Goal: Task Accomplishment & Management: Manage account settings

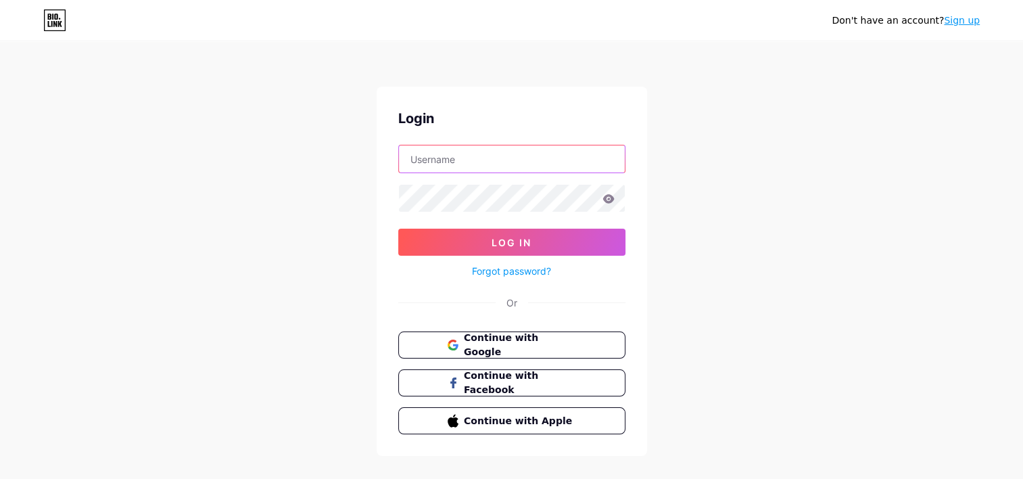
click at [494, 162] on input "text" at bounding box center [512, 158] width 226 height 27
type input "[EMAIL_ADDRESS][DOMAIN_NAME]"
click at [566, 341] on span "Continue with Google" at bounding box center [519, 345] width 113 height 29
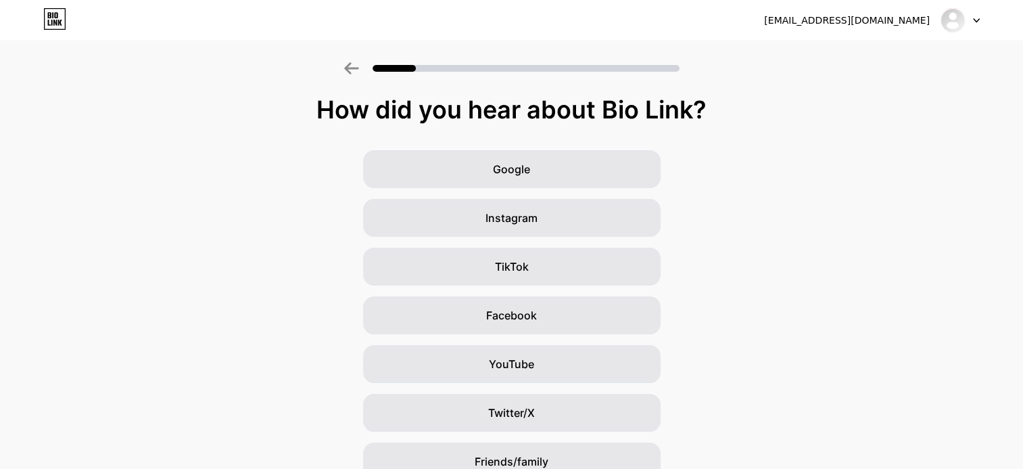
click at [354, 71] on icon at bounding box center [351, 68] width 14 height 12
click at [51, 22] on icon at bounding box center [54, 19] width 23 height 22
click at [898, 19] on div "fabien.deh@gmail.com" at bounding box center [847, 21] width 166 height 14
click at [979, 16] on div at bounding box center [960, 20] width 39 height 24
click at [978, 18] on icon at bounding box center [976, 20] width 7 height 5
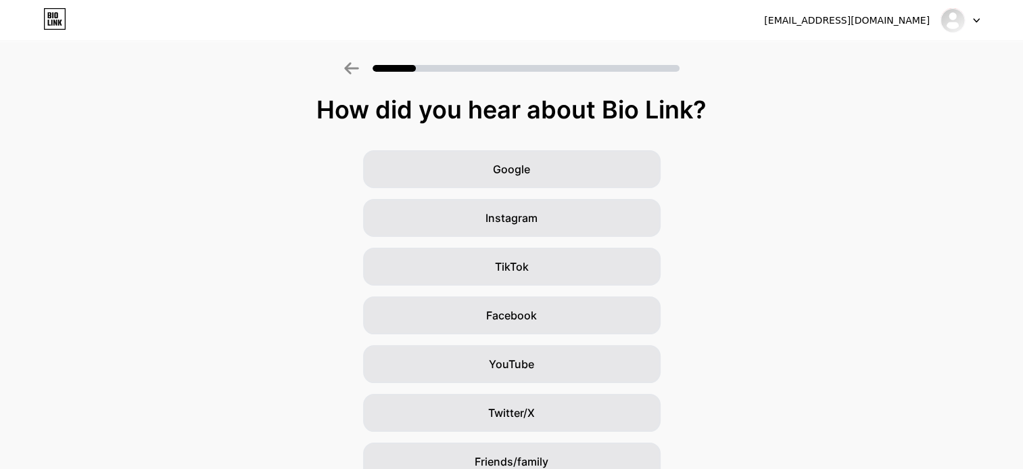
drag, startPoint x: 72, startPoint y: 18, endPoint x: 65, endPoint y: 21, distance: 7.6
click at [72, 18] on div "fabien.deh@gmail.com Logout" at bounding box center [511, 20] width 1023 height 24
click at [51, 25] on icon at bounding box center [54, 19] width 23 height 22
click at [978, 24] on div at bounding box center [960, 20] width 39 height 24
drag, startPoint x: 889, startPoint y: 57, endPoint x: 877, endPoint y: 59, distance: 12.3
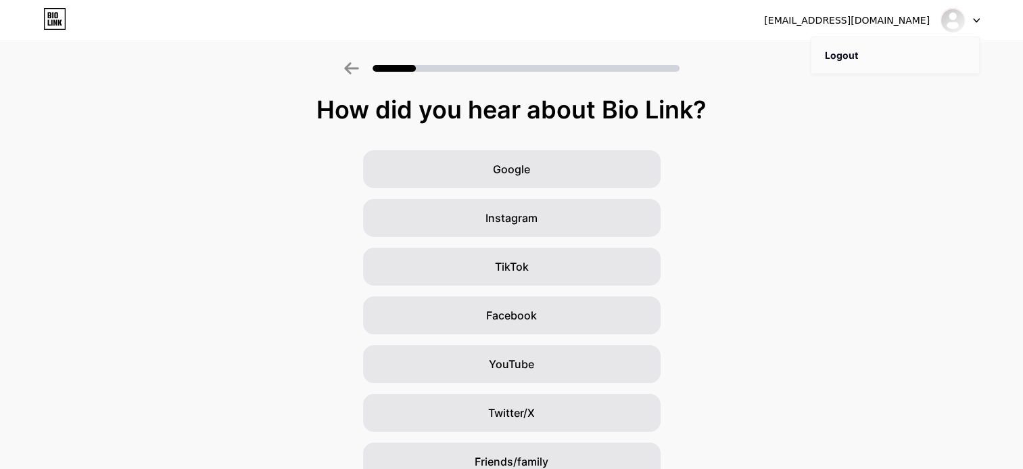
click at [887, 57] on li "Logout" at bounding box center [896, 55] width 168 height 37
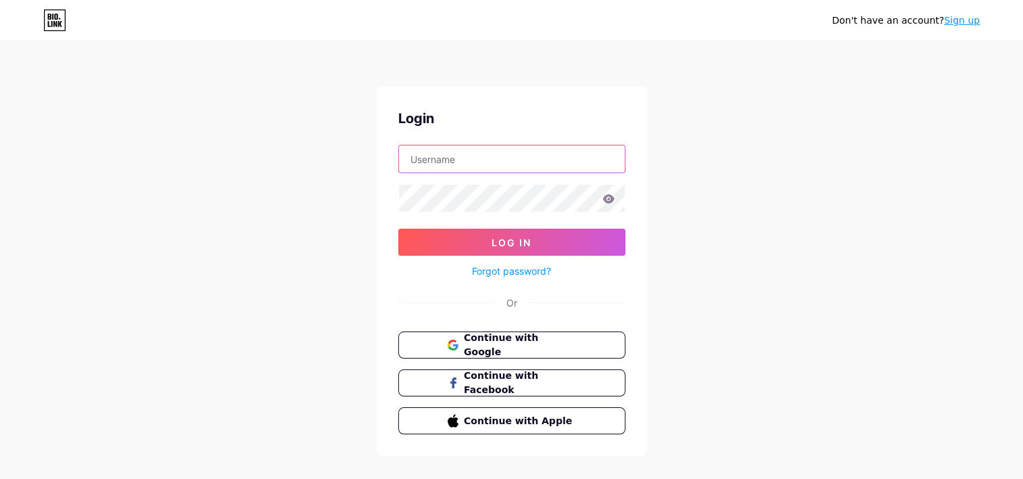
click at [488, 171] on input "text" at bounding box center [512, 158] width 226 height 27
click at [468, 385] on span "Continue with Facebook" at bounding box center [519, 383] width 113 height 29
click at [471, 172] on div at bounding box center [511, 159] width 227 height 28
click at [477, 161] on input "text" at bounding box center [512, 158] width 226 height 27
click at [438, 160] on input "[PERSON_NAME],[EMAIL_ADDRESS][DOMAIN_NAME]" at bounding box center [512, 158] width 226 height 27
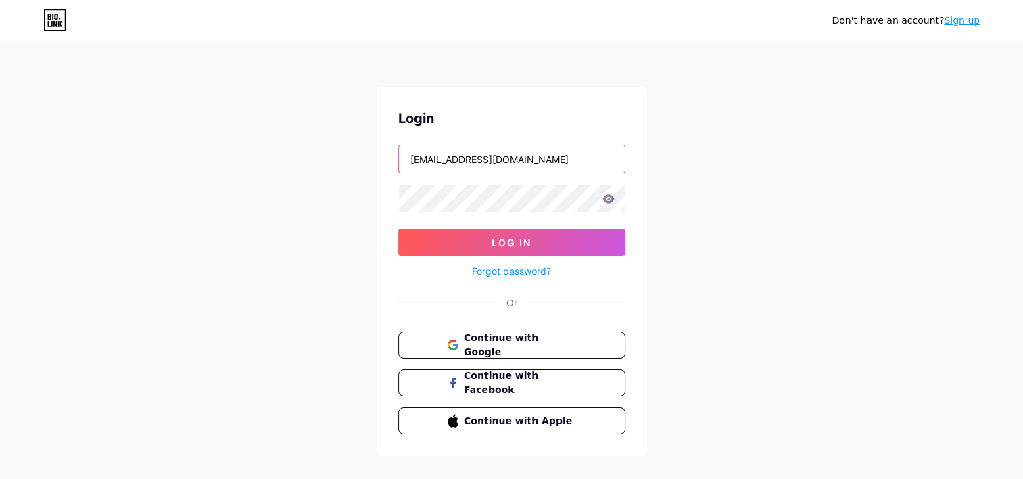
type input "[EMAIL_ADDRESS][DOMAIN_NAME]"
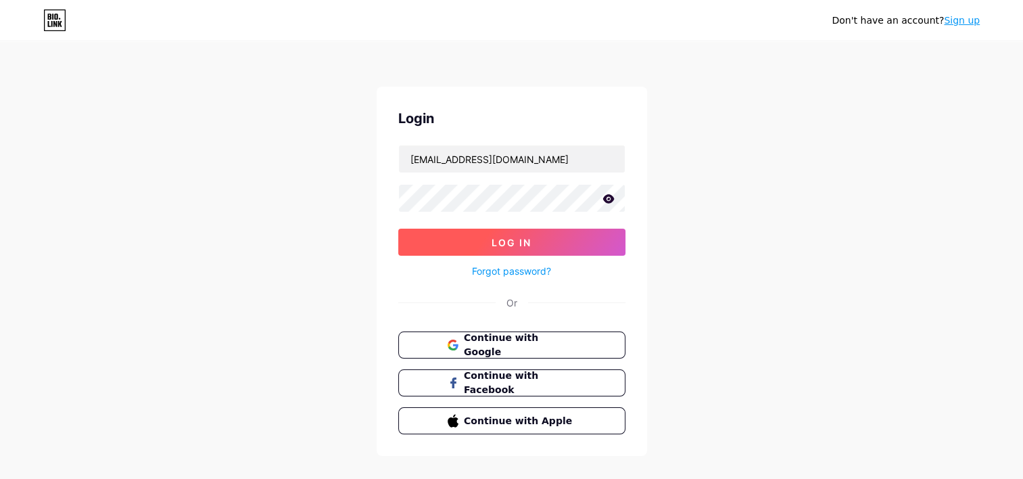
click at [463, 240] on button "Log In" at bounding box center [511, 242] width 227 height 27
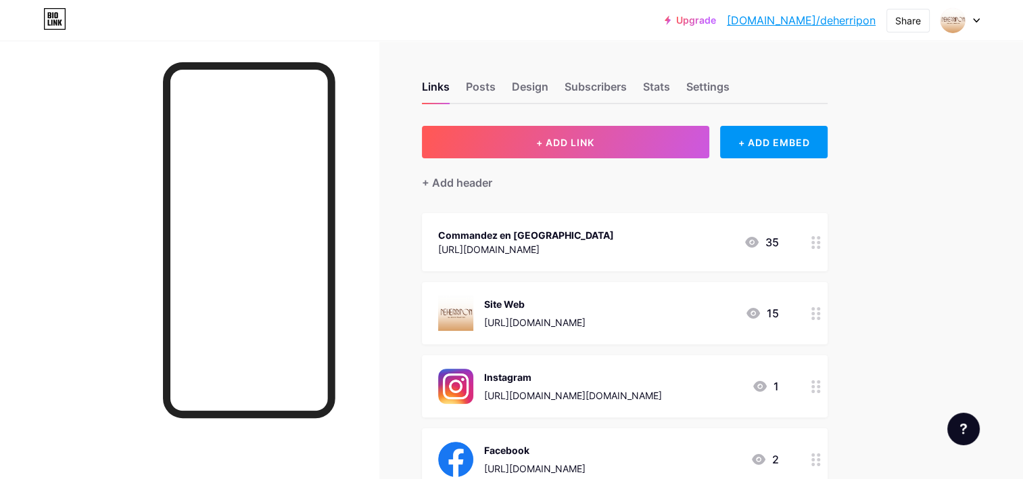
drag, startPoint x: 987, startPoint y: 0, endPoint x: 879, endPoint y: 78, distance: 133.7
click at [954, 60] on div "Upgrade [DOMAIN_NAME]/deherr... [DOMAIN_NAME]/deherripon Share Switch accounts …" at bounding box center [511, 401] width 1023 height 802
click at [975, 20] on icon at bounding box center [976, 20] width 5 height 3
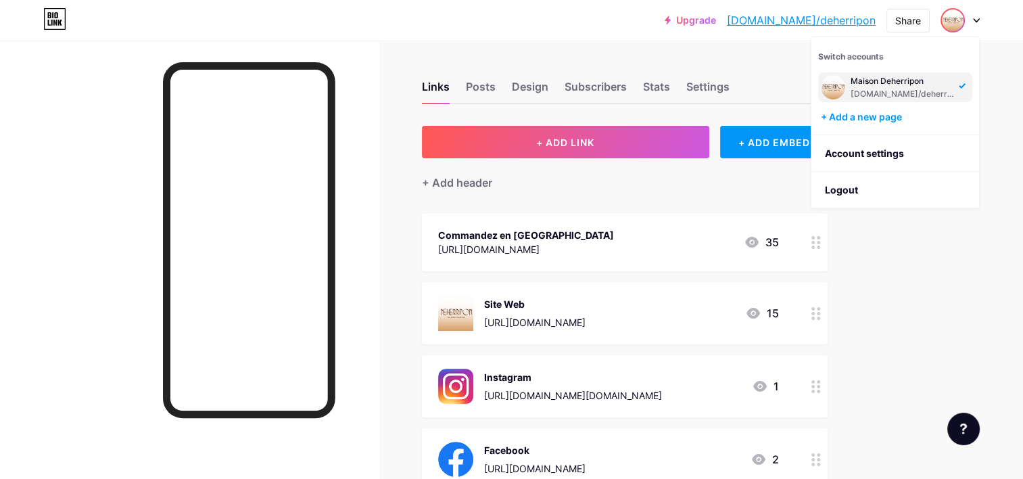
click at [976, 20] on icon at bounding box center [976, 20] width 5 height 3
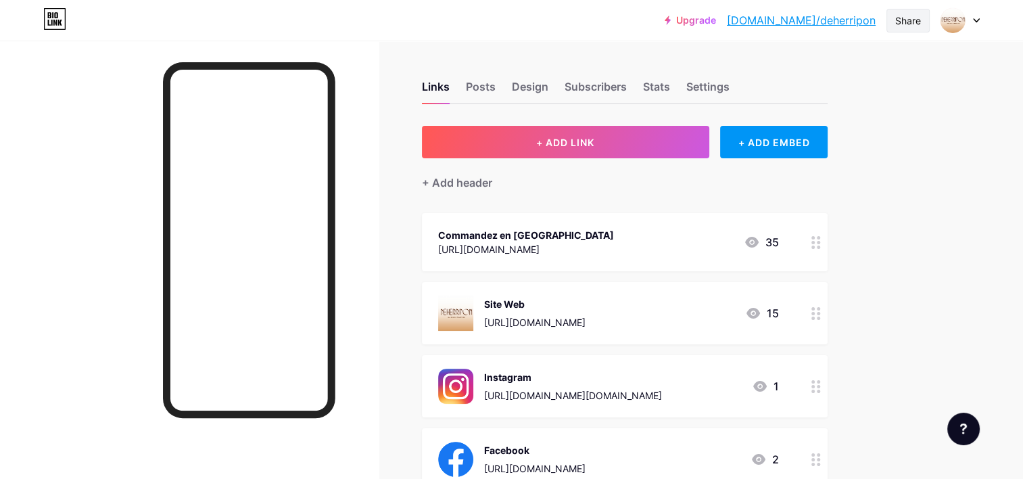
click at [912, 22] on div "Share" at bounding box center [909, 21] width 26 height 14
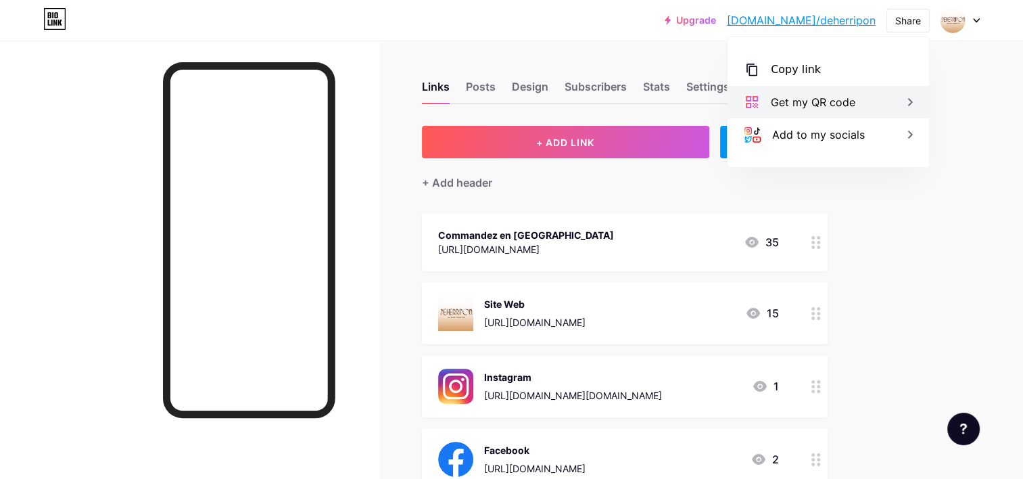
click at [836, 95] on div "Get my QR code" at bounding box center [813, 102] width 85 height 16
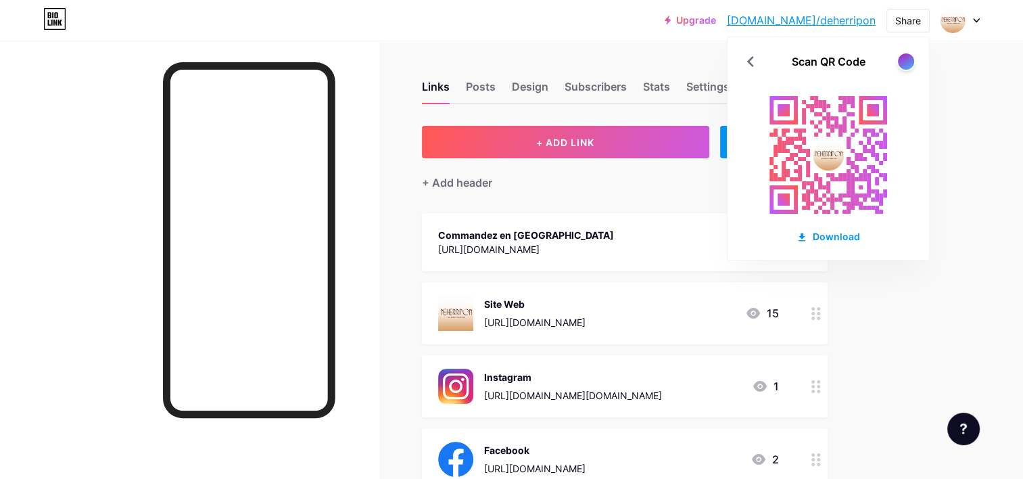
click at [841, 176] on rect at bounding box center [828, 154] width 149 height 149
click at [914, 68] on div "Scan QR Code" at bounding box center [829, 61] width 202 height 16
click at [910, 66] on div at bounding box center [906, 61] width 17 height 17
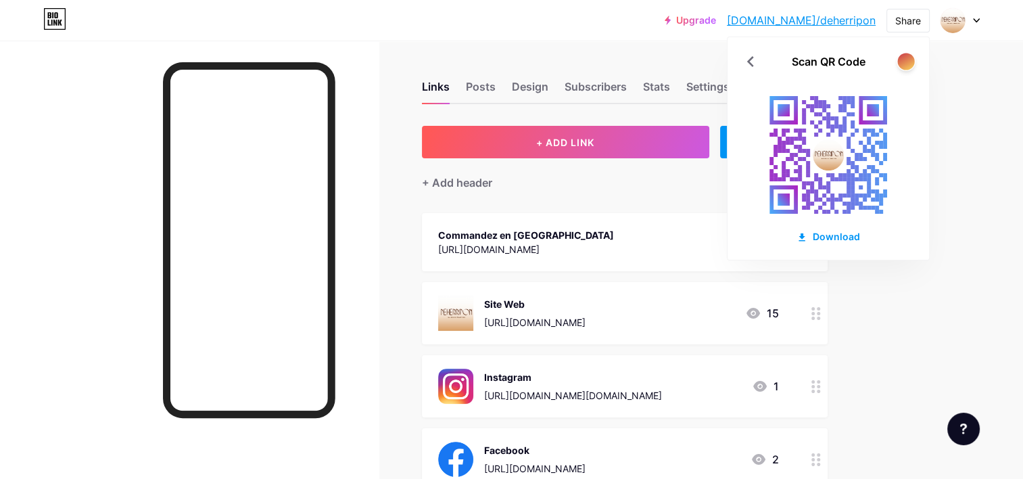
click at [910, 66] on div at bounding box center [906, 61] width 17 height 17
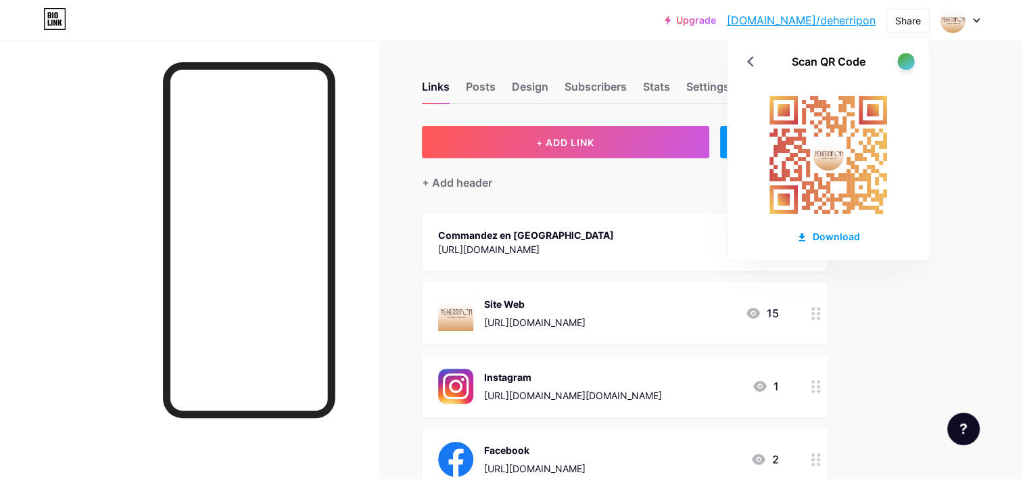
click at [910, 66] on div at bounding box center [906, 61] width 17 height 17
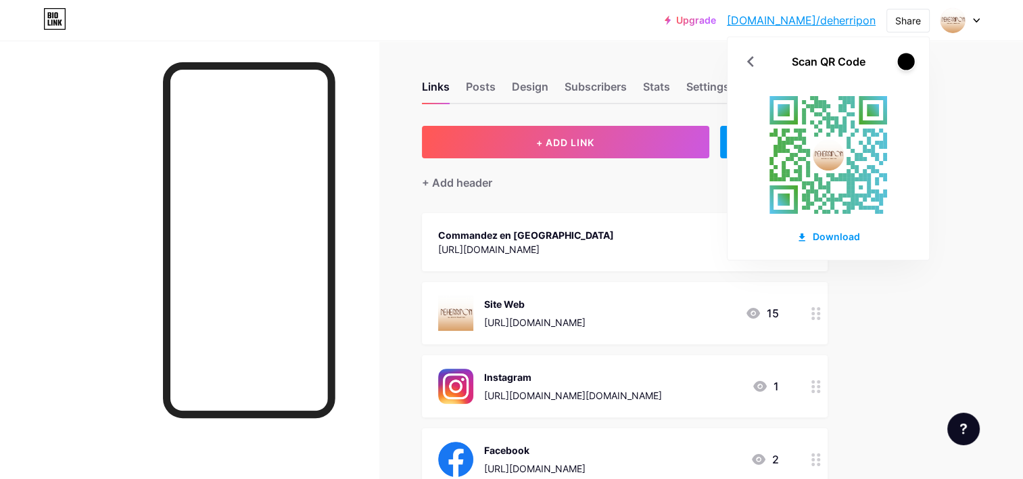
click at [910, 66] on div at bounding box center [906, 61] width 17 height 17
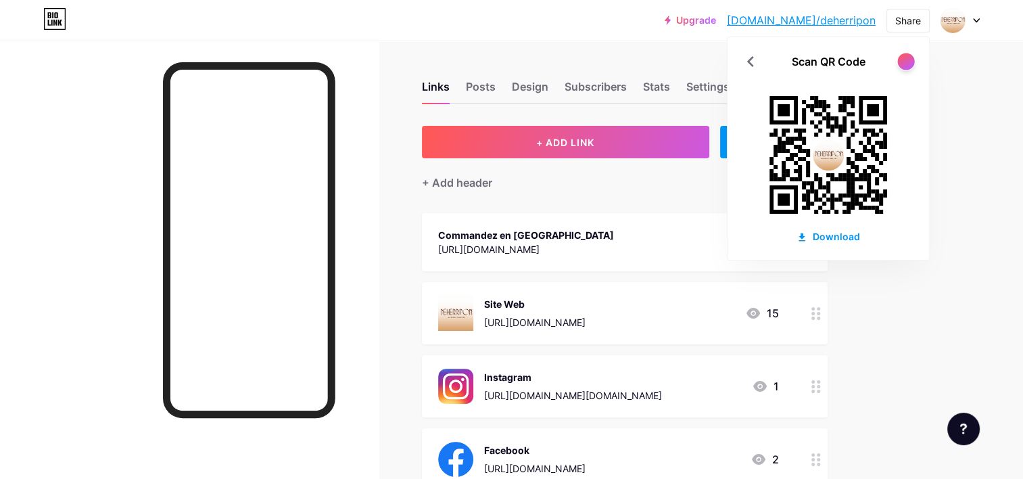
click at [910, 66] on div at bounding box center [906, 61] width 17 height 17
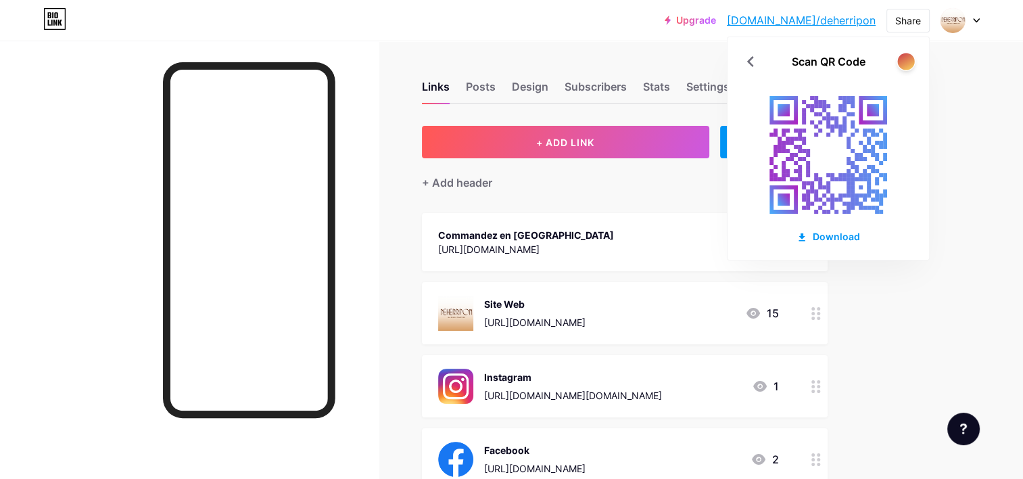
click at [910, 66] on div at bounding box center [906, 61] width 17 height 17
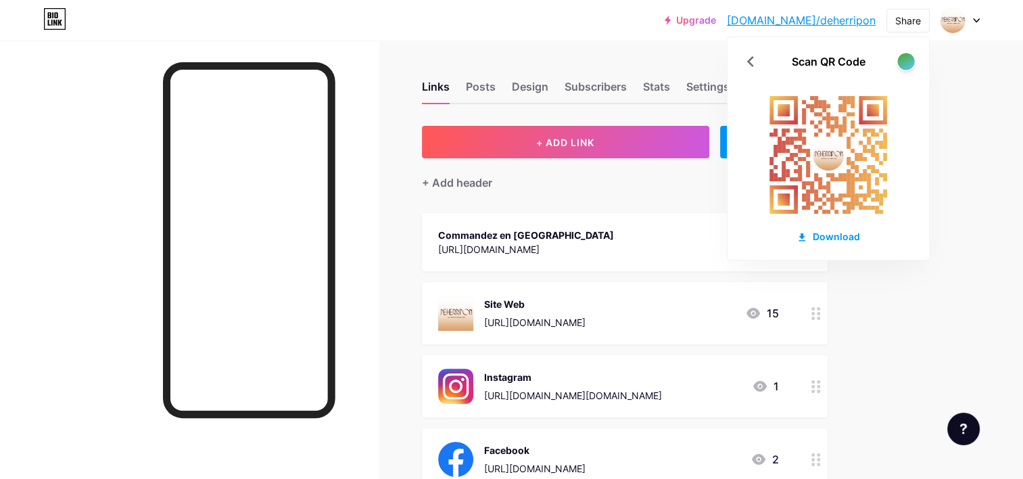
click at [910, 66] on div at bounding box center [906, 61] width 17 height 17
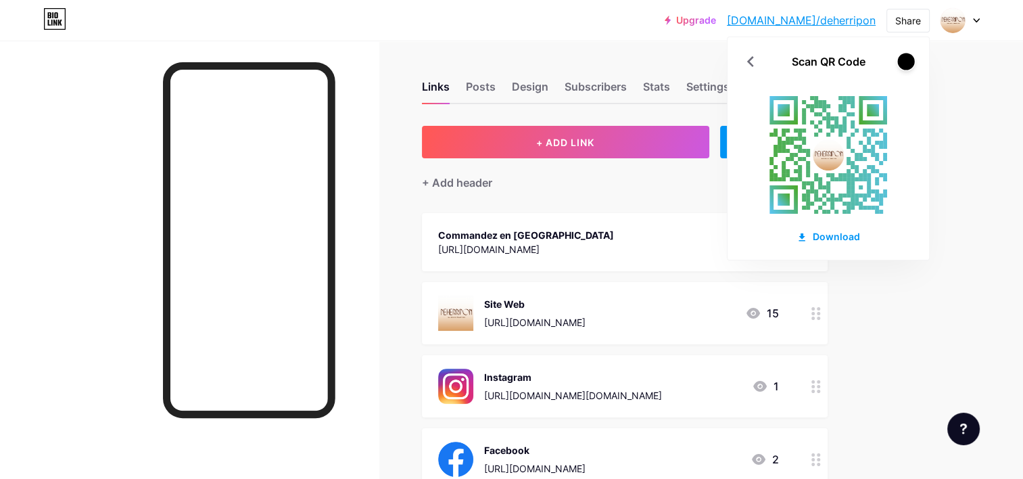
click at [910, 66] on div at bounding box center [906, 61] width 17 height 17
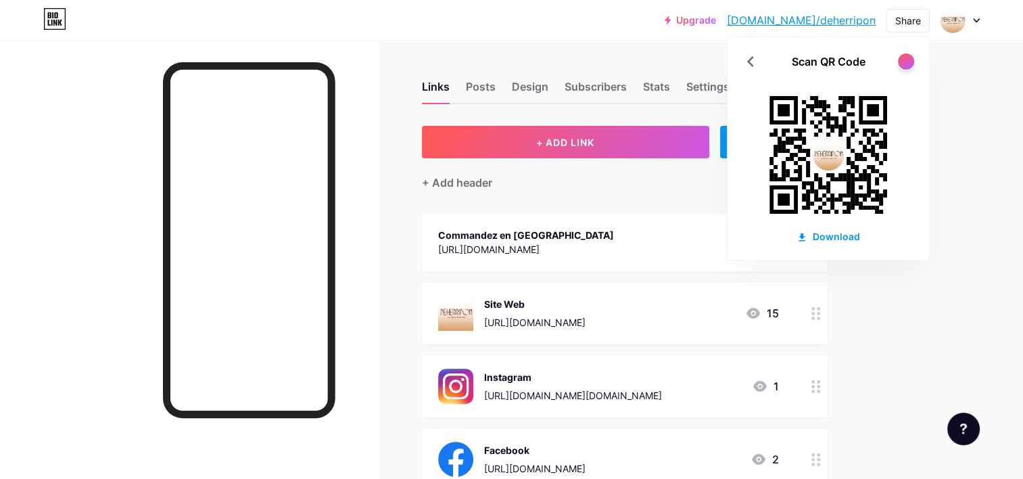
click at [831, 170] on rect at bounding box center [828, 154] width 149 height 149
click at [832, 166] on image at bounding box center [828, 154] width 31 height 31
click at [701, 49] on div "Links Posts Design Subscribers Stats Settings + ADD LINK + ADD EMBED + Add head…" at bounding box center [442, 422] width 885 height 762
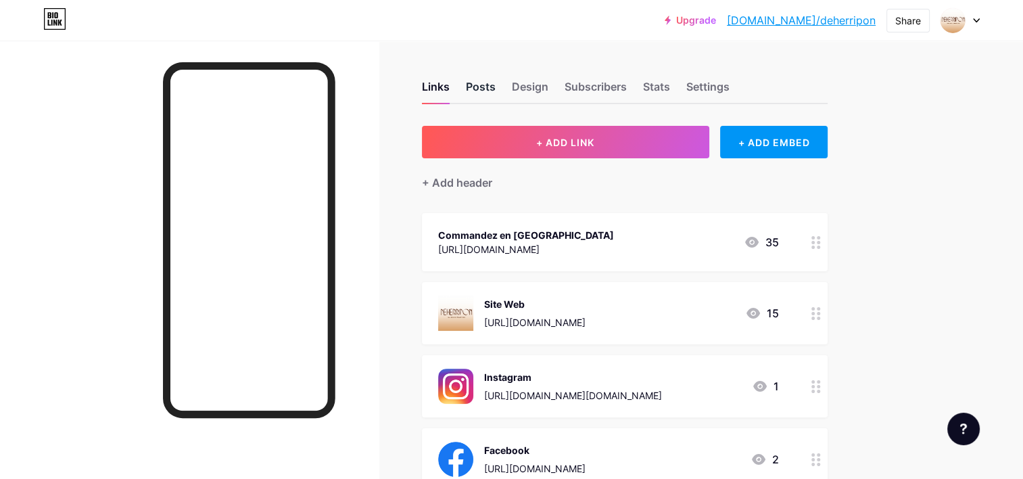
click at [492, 91] on div "Posts" at bounding box center [481, 90] width 30 height 24
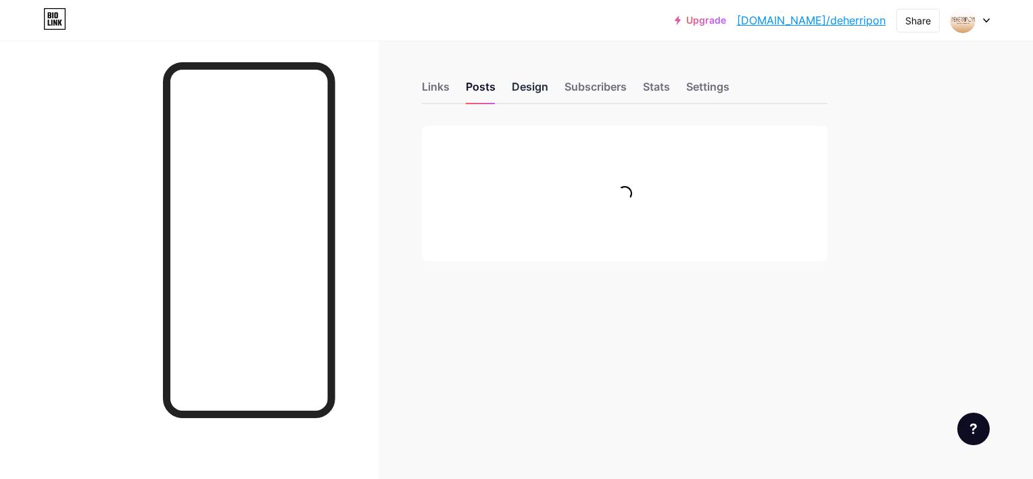
click at [521, 88] on div "Design" at bounding box center [530, 90] width 37 height 24
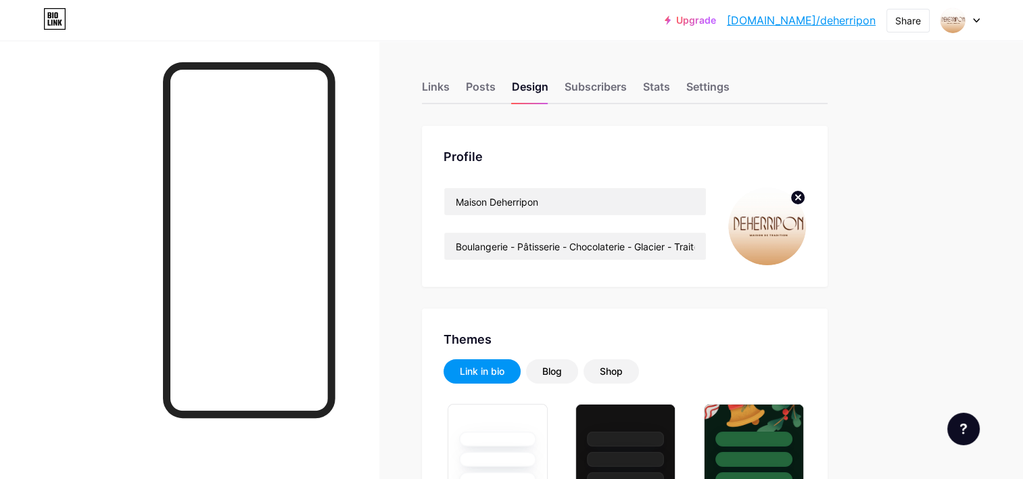
drag, startPoint x: 960, startPoint y: 26, endPoint x: 975, endPoint y: 27, distance: 14.9
click at [960, 26] on img at bounding box center [953, 20] width 26 height 26
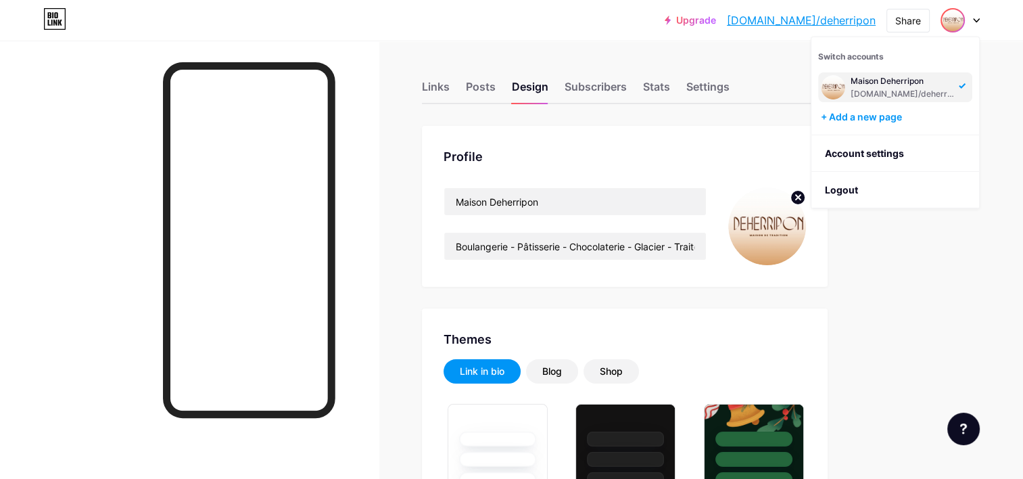
click at [975, 26] on div at bounding box center [960, 20] width 39 height 24
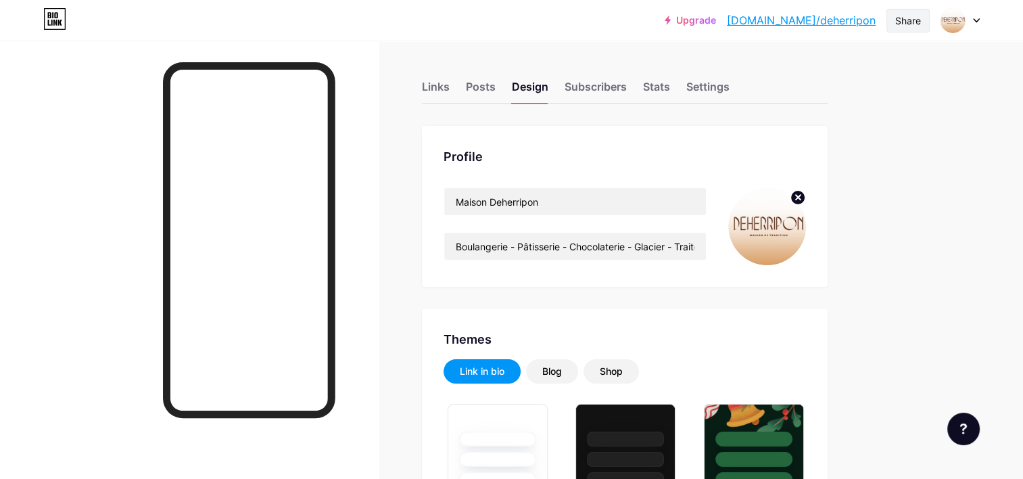
click at [898, 24] on div "Share" at bounding box center [909, 21] width 26 height 14
click at [844, 101] on div "Get my QR code" at bounding box center [813, 102] width 85 height 16
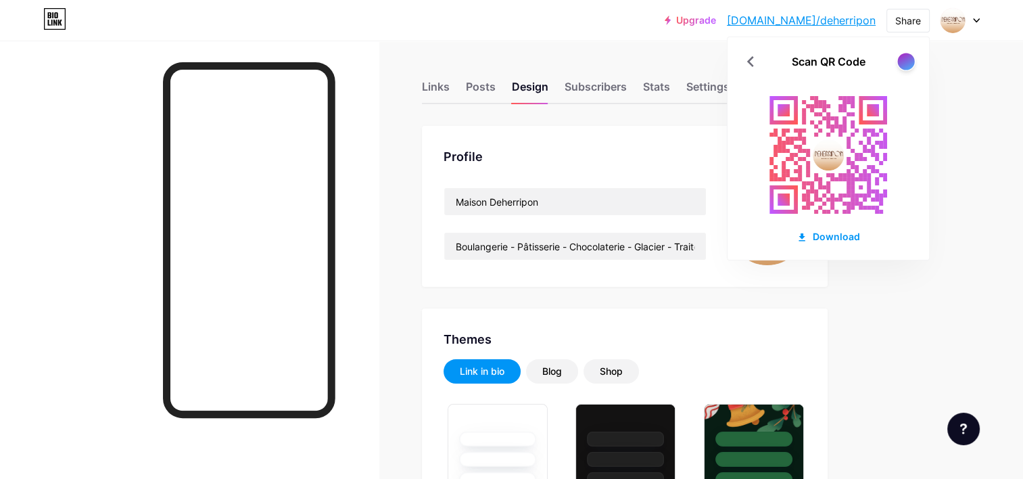
click at [908, 66] on div at bounding box center [906, 61] width 17 height 17
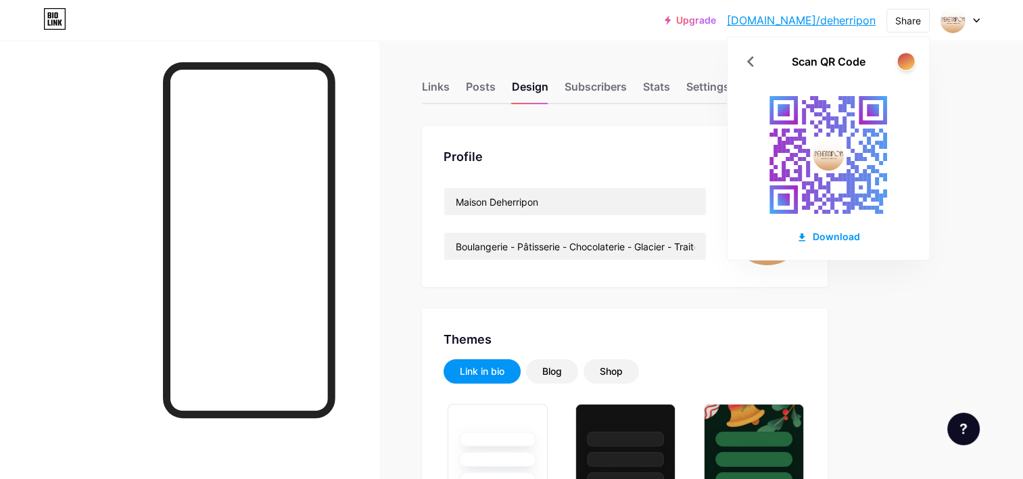
click at [908, 66] on div at bounding box center [906, 61] width 17 height 17
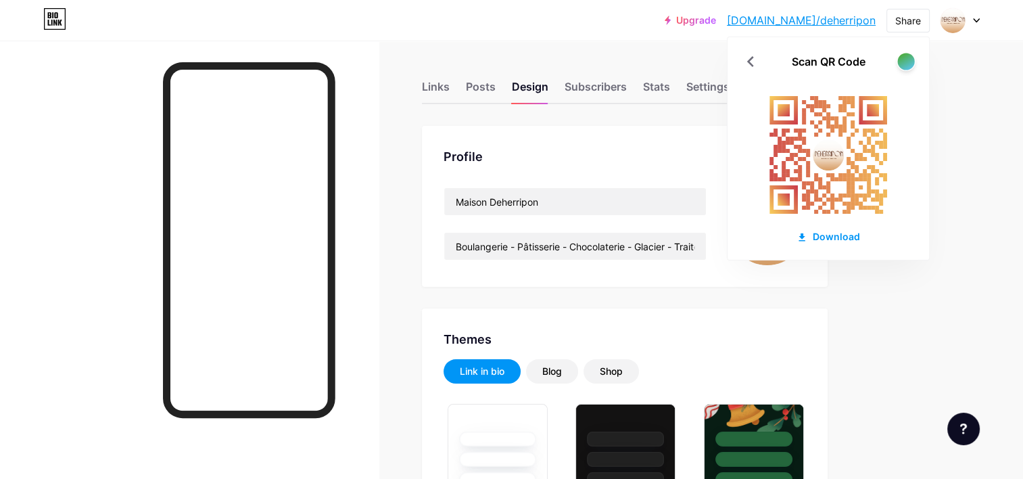
click at [908, 66] on div at bounding box center [906, 61] width 17 height 17
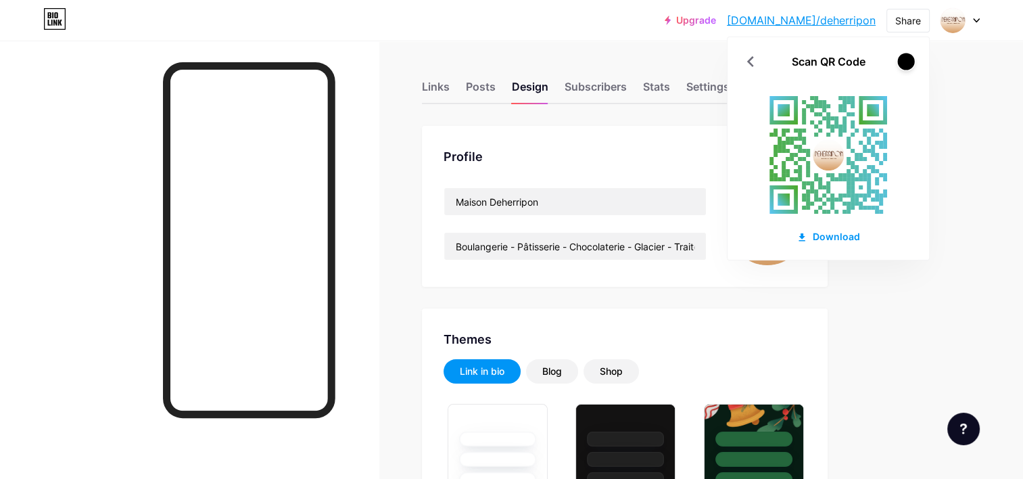
click at [908, 66] on div at bounding box center [906, 61] width 17 height 17
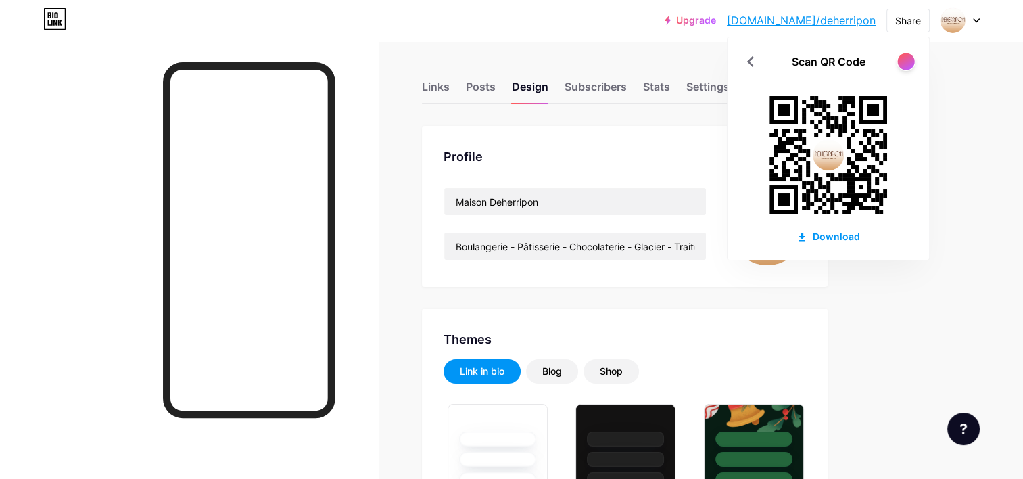
click at [908, 66] on div at bounding box center [906, 61] width 17 height 17
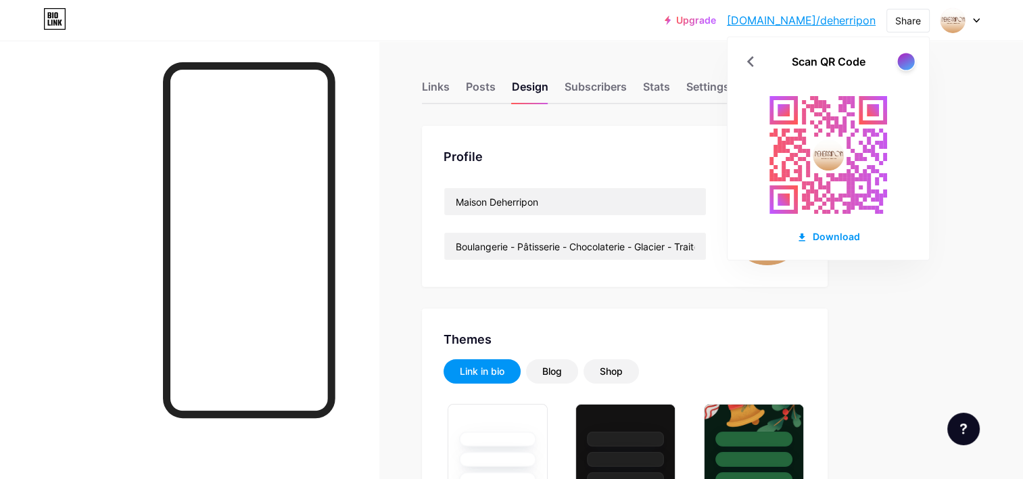
click at [908, 66] on div at bounding box center [906, 61] width 17 height 17
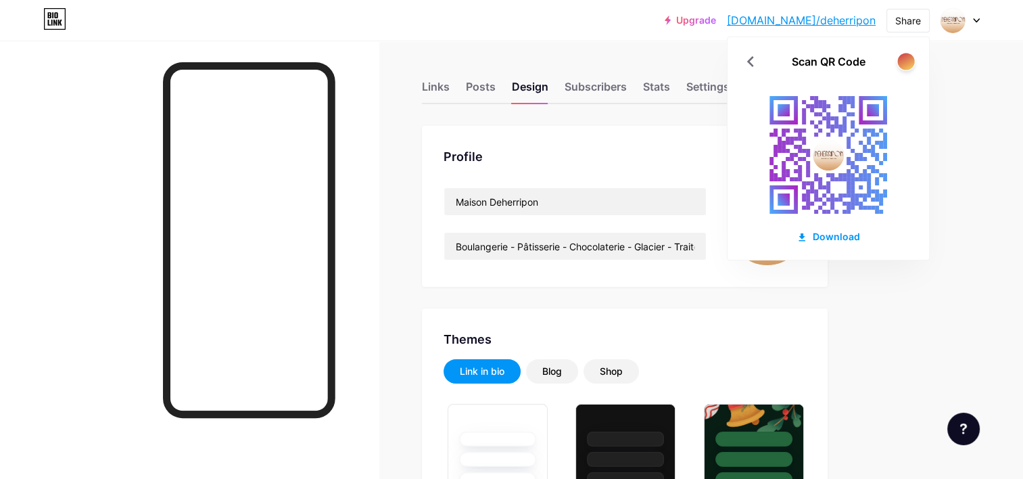
click at [908, 66] on div at bounding box center [906, 61] width 17 height 17
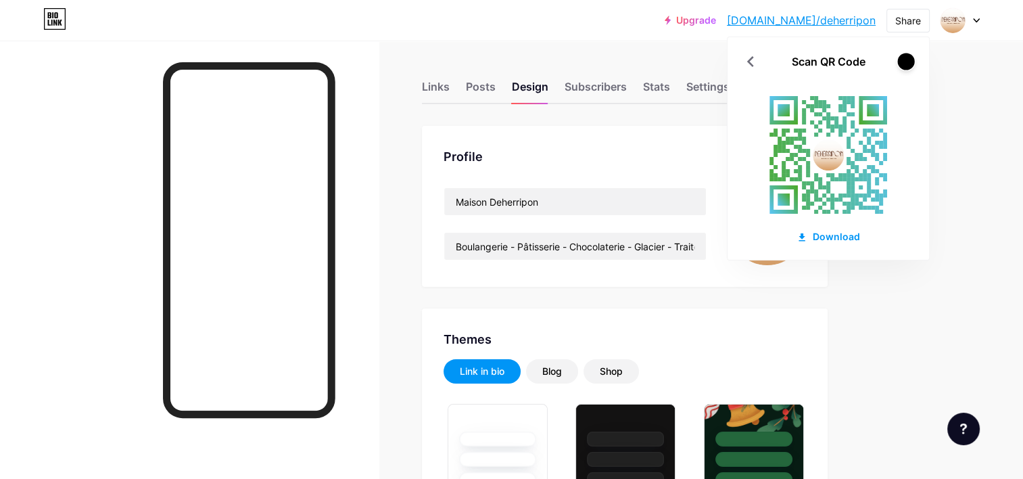
click at [908, 66] on div at bounding box center [906, 61] width 17 height 17
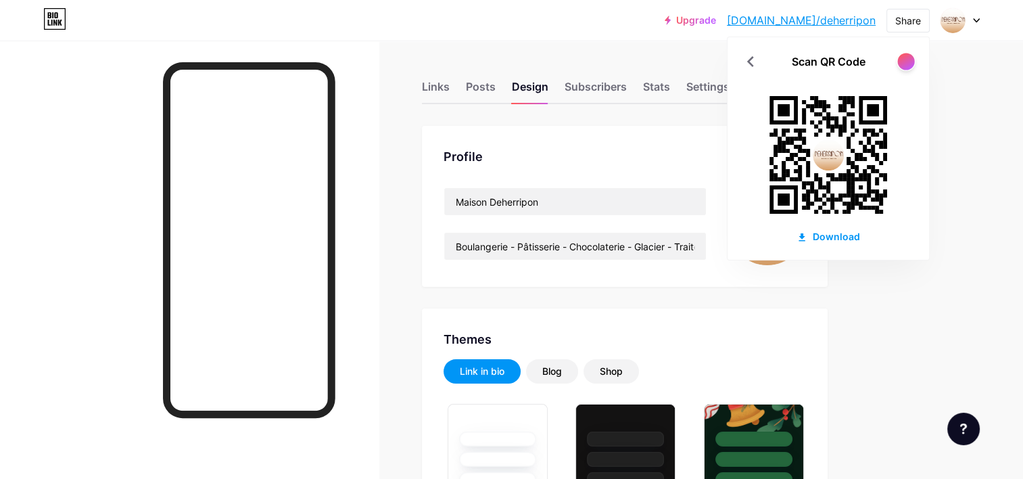
click at [908, 66] on div at bounding box center [906, 61] width 17 height 17
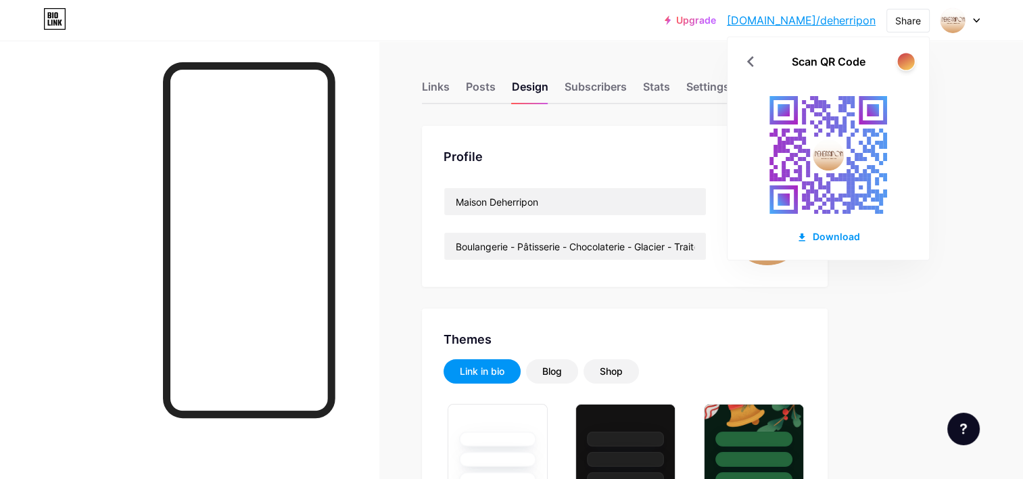
click at [908, 66] on div at bounding box center [906, 61] width 17 height 17
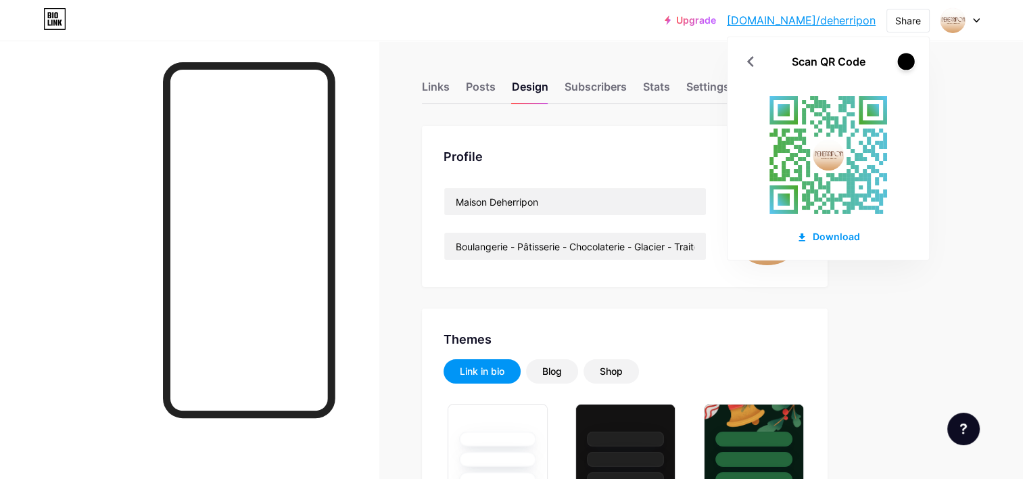
click at [908, 66] on div at bounding box center [906, 61] width 17 height 17
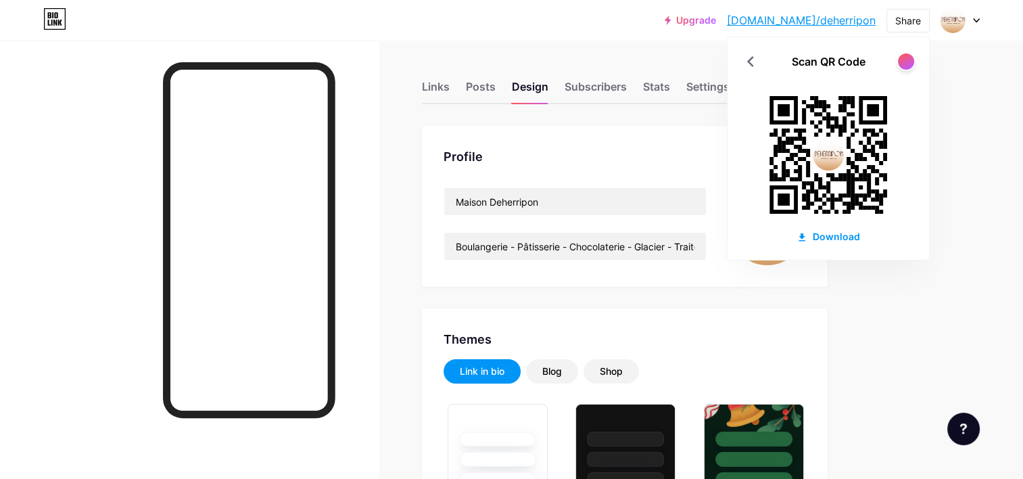
click at [832, 158] on image at bounding box center [828, 154] width 31 height 31
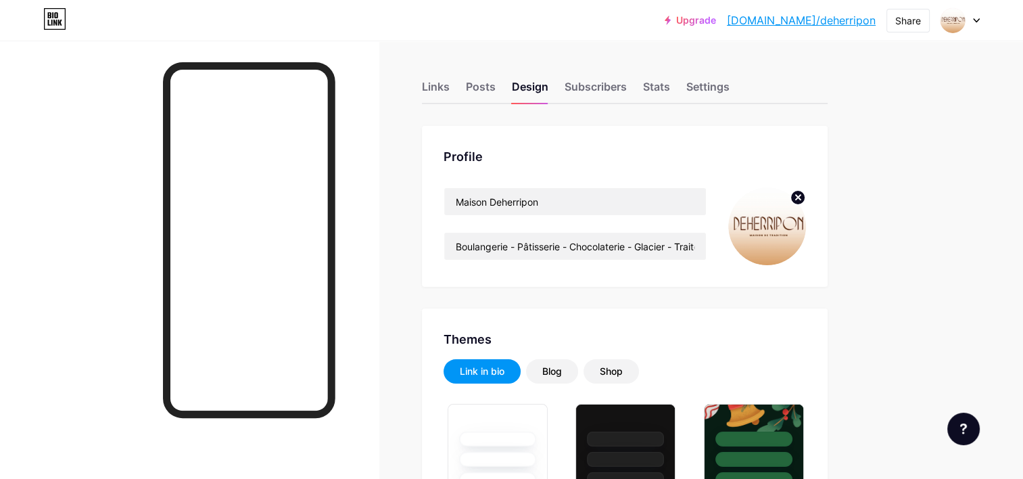
click at [804, 195] on circle at bounding box center [798, 197] width 15 height 15
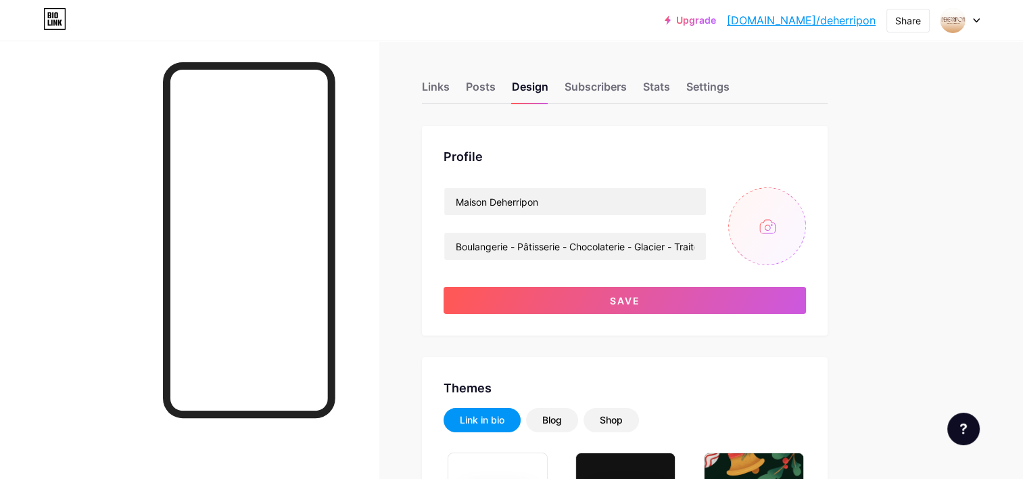
click at [762, 237] on input "file" at bounding box center [767, 226] width 78 height 78
click at [770, 231] on input "file" at bounding box center [767, 226] width 78 height 78
type input "C:\fakepath\Instagram.jpg"
click at [768, 244] on img at bounding box center [767, 226] width 78 height 78
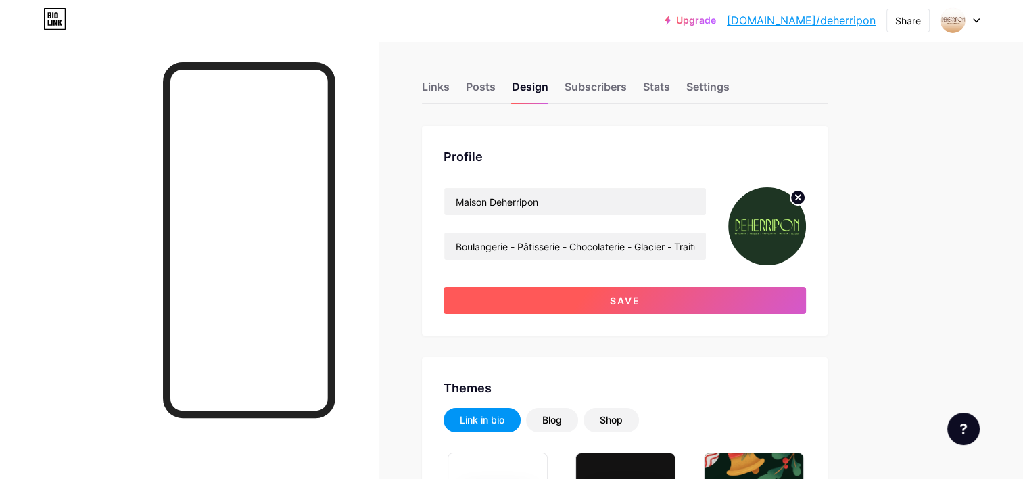
click at [628, 307] on button "Save" at bounding box center [625, 300] width 363 height 27
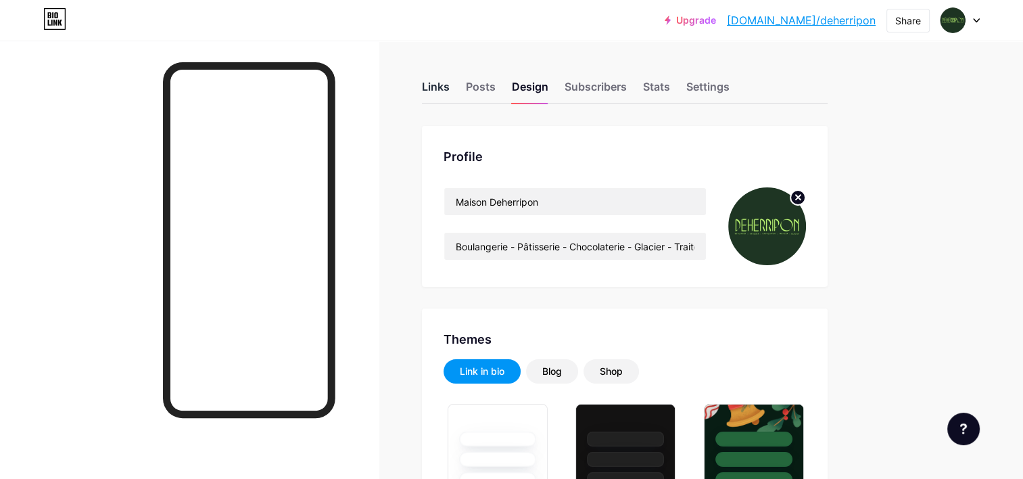
click at [438, 95] on div "Links" at bounding box center [436, 90] width 28 height 24
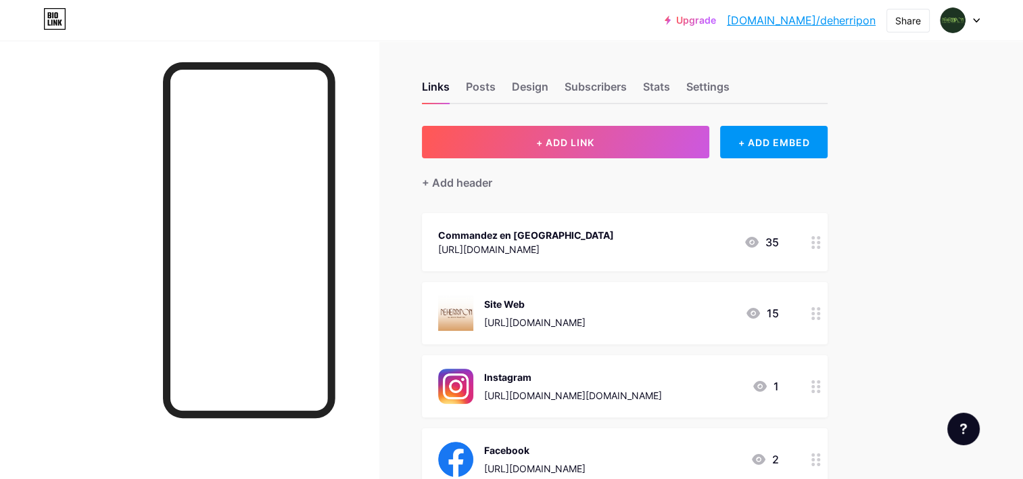
click at [808, 315] on div at bounding box center [816, 313] width 23 height 62
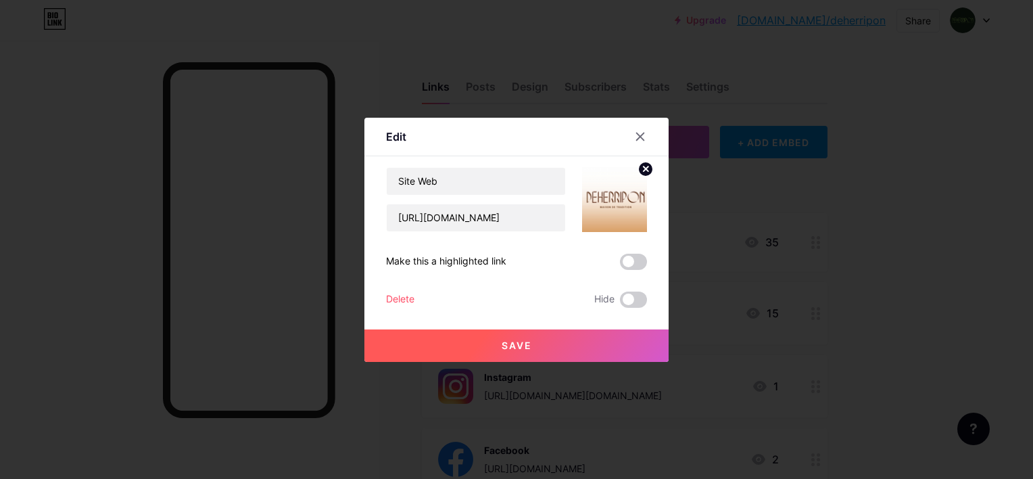
click at [645, 173] on circle at bounding box center [645, 169] width 15 height 15
click at [620, 195] on rect at bounding box center [612, 190] width 22 height 22
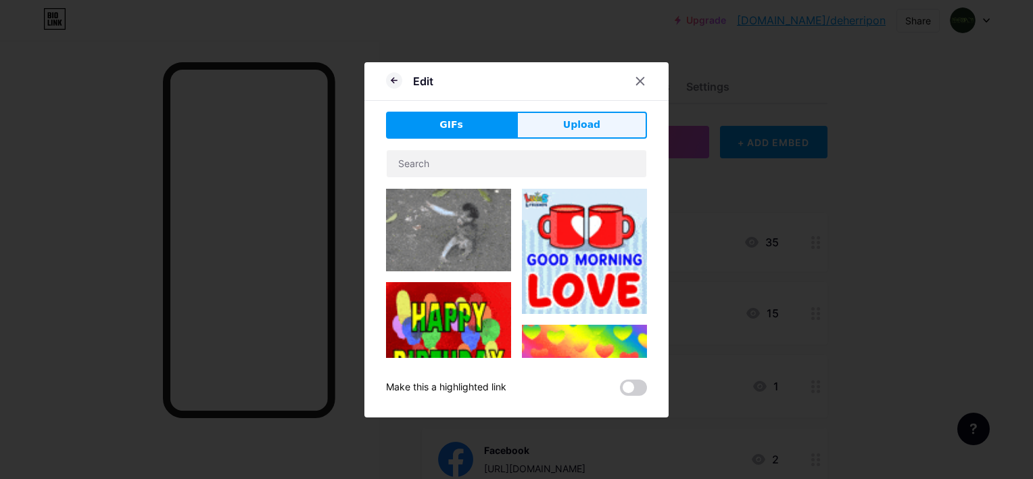
click at [544, 133] on button "Upload" at bounding box center [582, 125] width 131 height 27
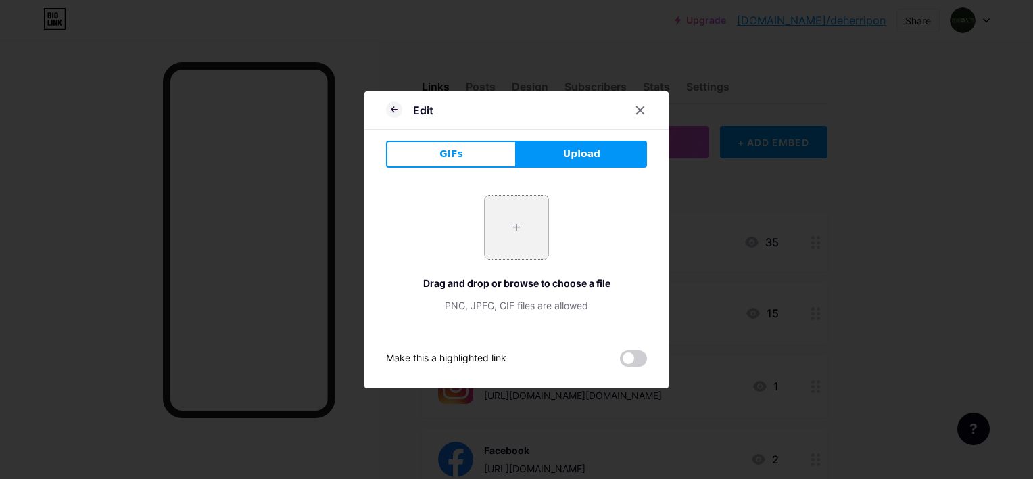
click at [505, 224] on input "file" at bounding box center [517, 227] width 64 height 64
type input "C:\fakepath\Instagram.jpg"
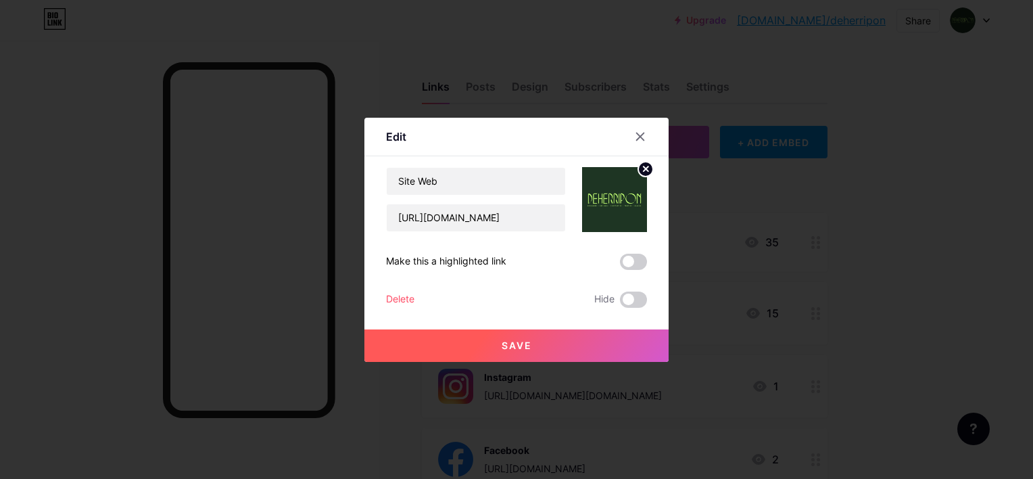
click at [526, 347] on span "Save" at bounding box center [517, 345] width 30 height 11
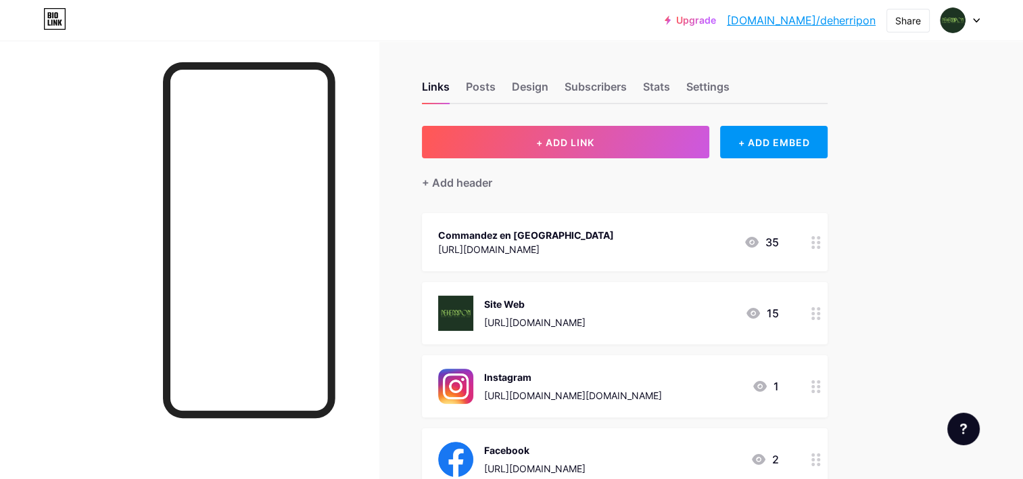
click at [972, 23] on div at bounding box center [960, 20] width 39 height 24
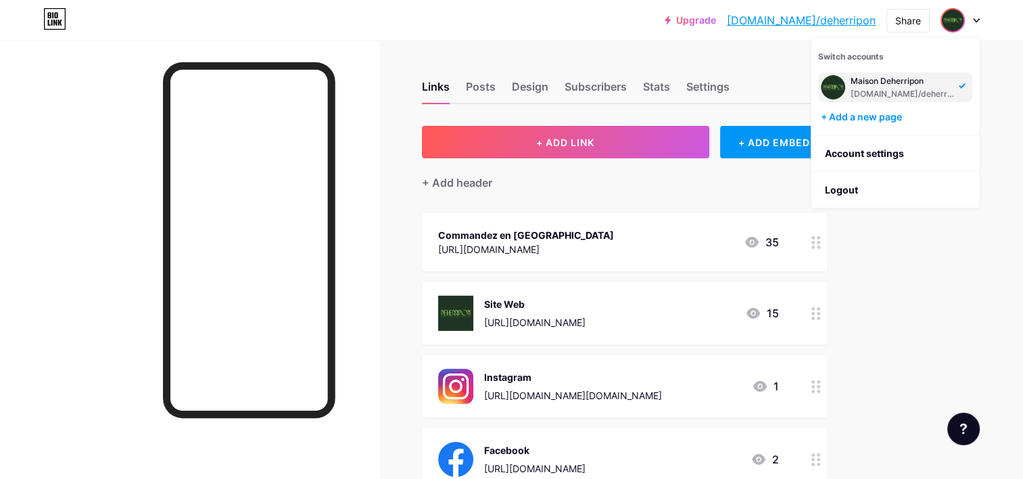
click at [776, 40] on div "Upgrade [DOMAIN_NAME]/deherr... [DOMAIN_NAME]/deherripon Share Switch accounts …" at bounding box center [511, 20] width 1023 height 41
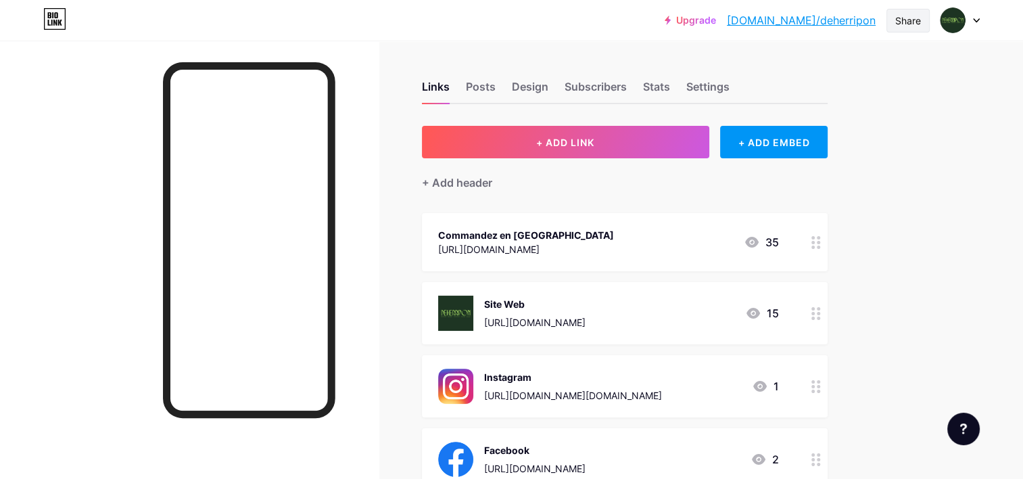
click at [912, 23] on div "Share" at bounding box center [909, 21] width 26 height 14
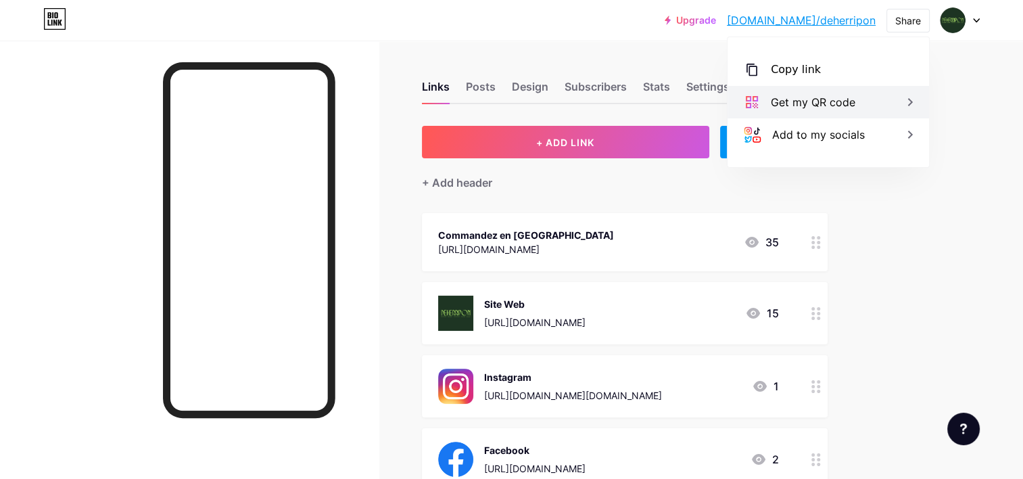
click at [863, 97] on div "Get my QR code" at bounding box center [829, 102] width 202 height 32
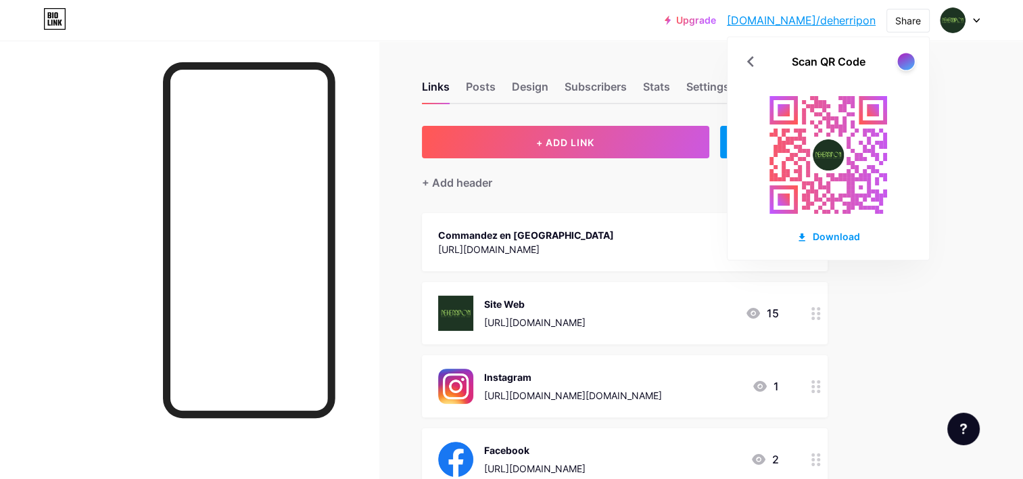
click at [907, 66] on div at bounding box center [906, 61] width 17 height 17
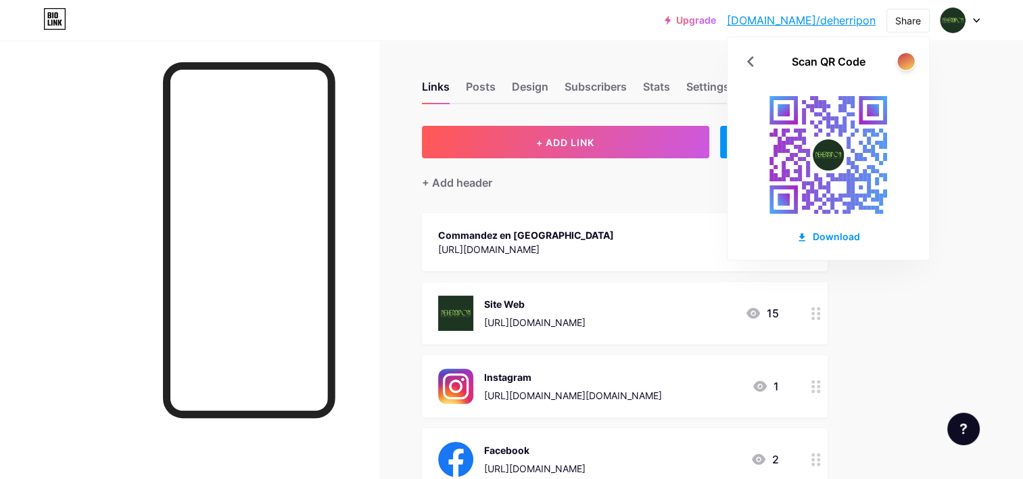
click at [907, 66] on div at bounding box center [906, 61] width 17 height 17
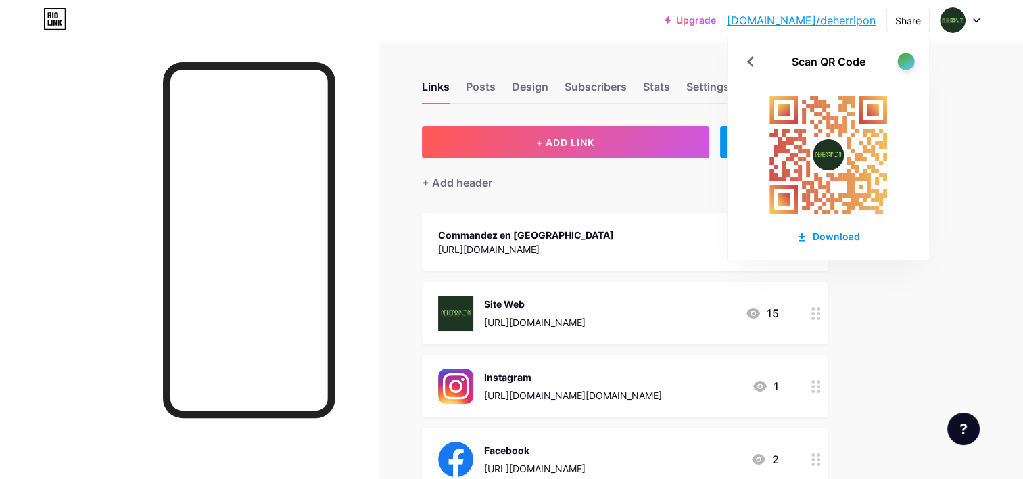
click at [907, 66] on div at bounding box center [906, 61] width 17 height 17
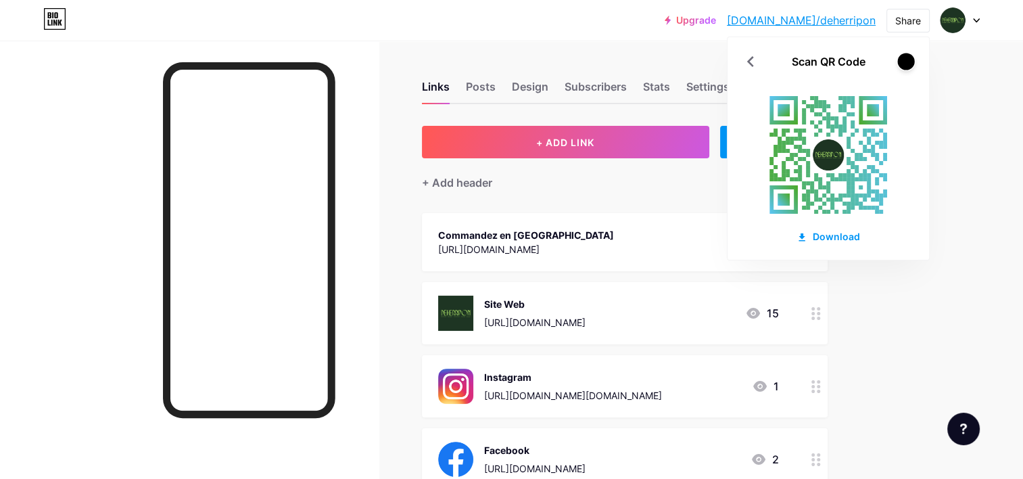
click at [907, 66] on div at bounding box center [906, 61] width 17 height 17
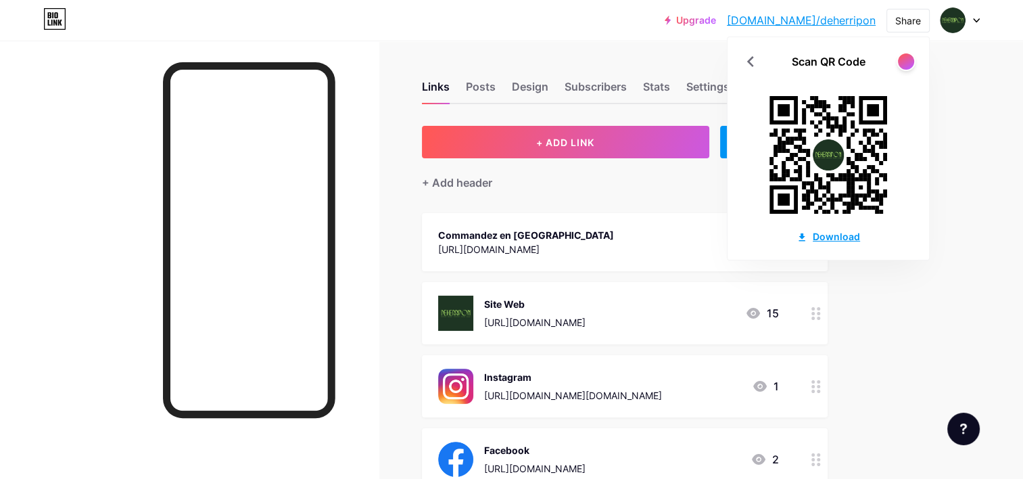
click at [834, 238] on div "Download" at bounding box center [829, 236] width 64 height 14
